Goal: Find specific page/section: Find specific page/section

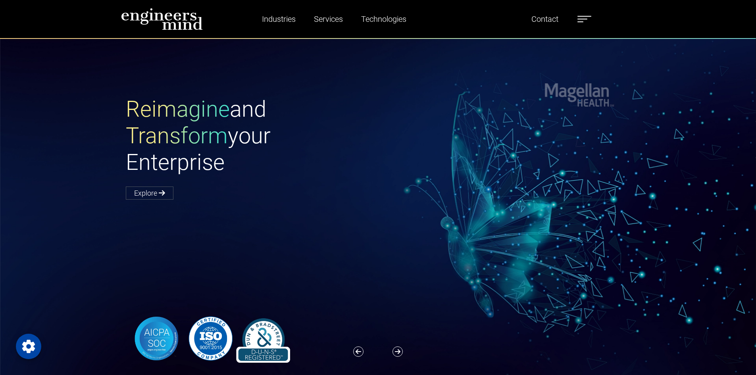
click at [586, 23] on label at bounding box center [585, 19] width 14 height 10
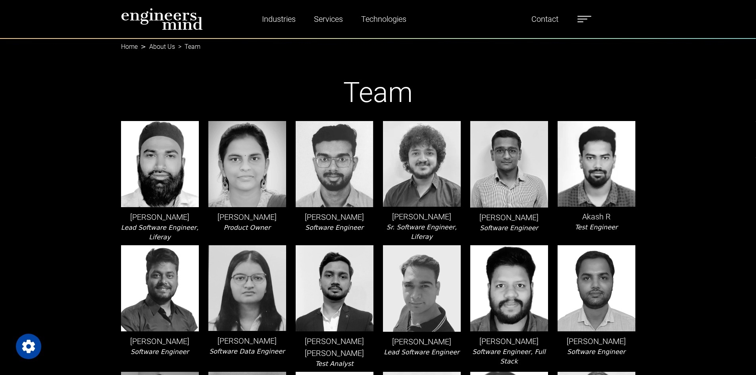
click at [589, 17] on label at bounding box center [585, 19] width 14 height 10
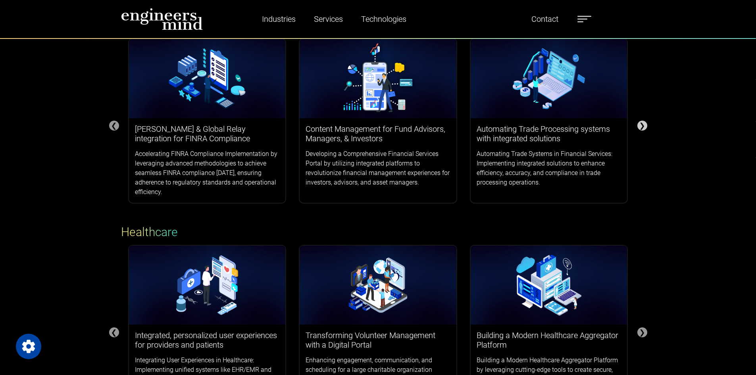
click at [646, 127] on div "❯" at bounding box center [643, 126] width 10 height 10
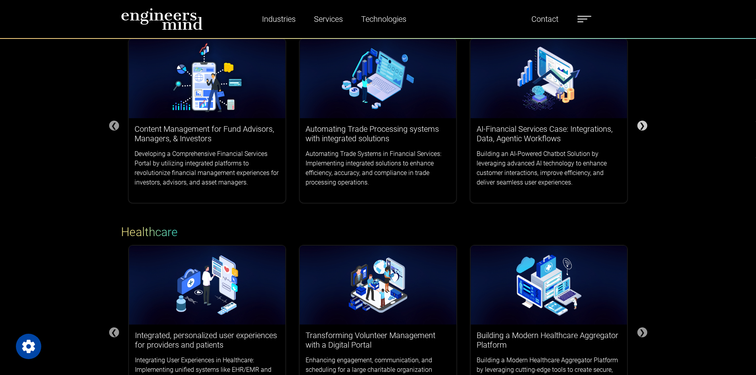
click at [646, 127] on div "❯" at bounding box center [643, 126] width 10 height 10
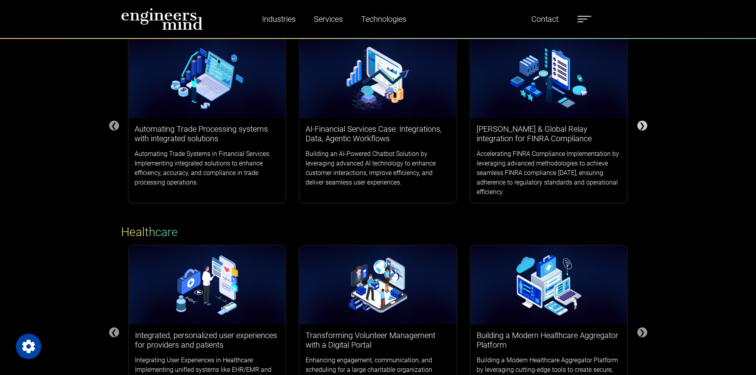
click at [646, 127] on div "❯" at bounding box center [643, 126] width 10 height 10
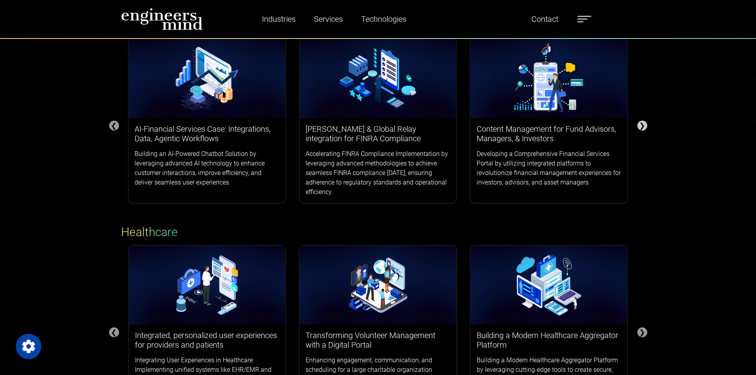
click at [646, 127] on div "❯" at bounding box center [643, 126] width 10 height 10
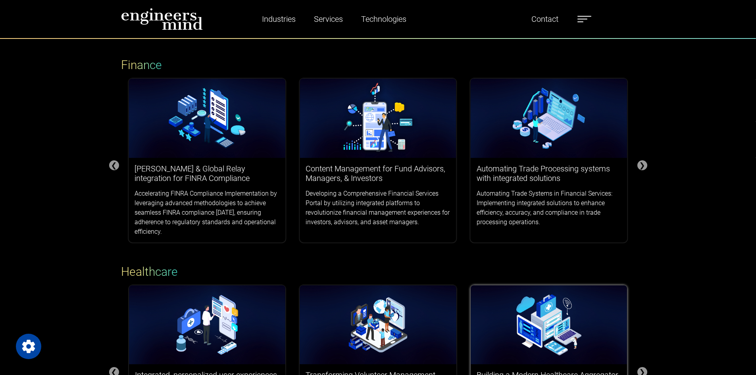
scroll to position [199, 0]
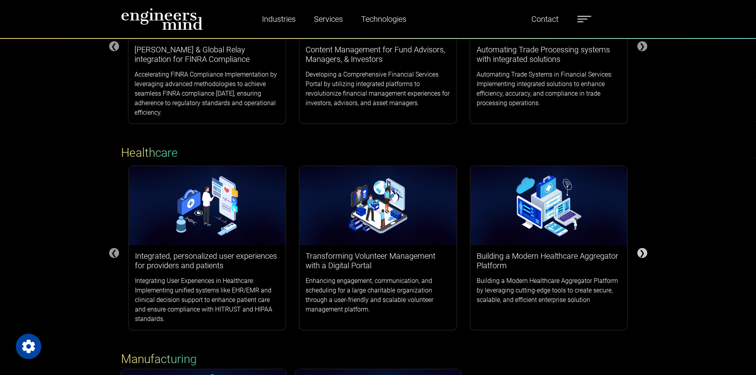
click at [642, 251] on div "❯" at bounding box center [643, 253] width 10 height 10
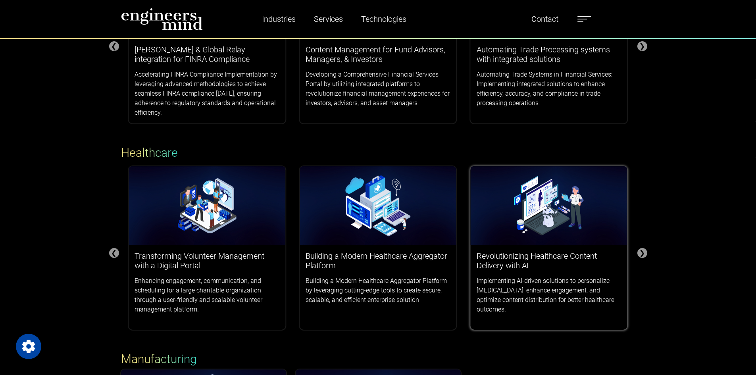
scroll to position [357, 0]
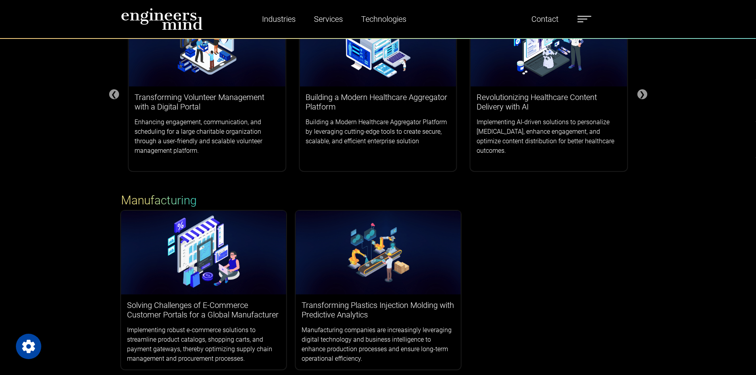
click at [553, 271] on div "Solving Challenges of E-Commerce Customer Portals for a Global Manufacturer Imp…" at bounding box center [378, 290] width 524 height 158
